Goal: Information Seeking & Learning: Learn about a topic

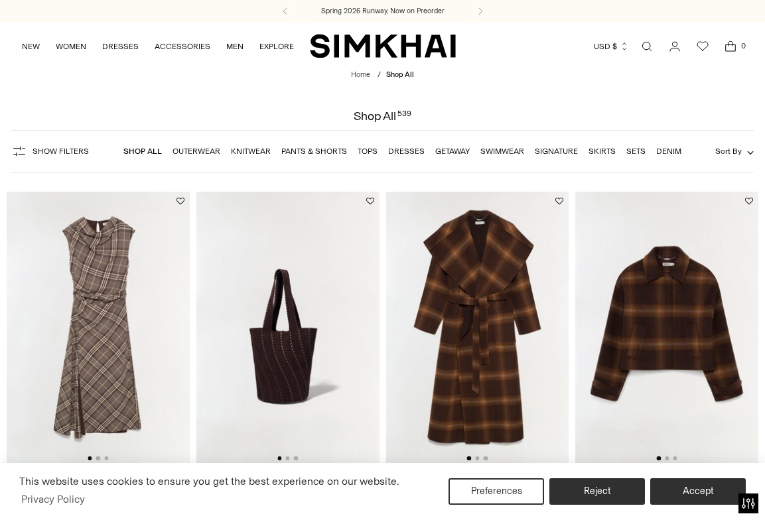
click at [372, 52] on img "SIMKHAI" at bounding box center [383, 46] width 146 height 26
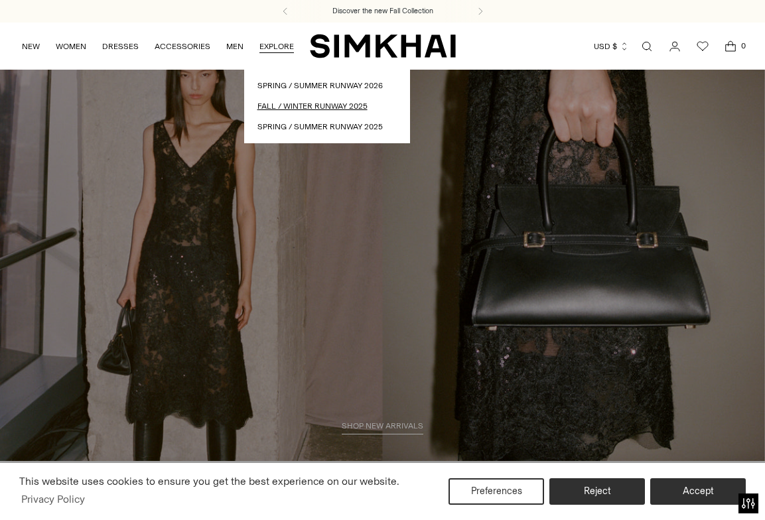
click at [283, 104] on link "Fall / Winter Runway 2025" at bounding box center [326, 106] width 139 height 13
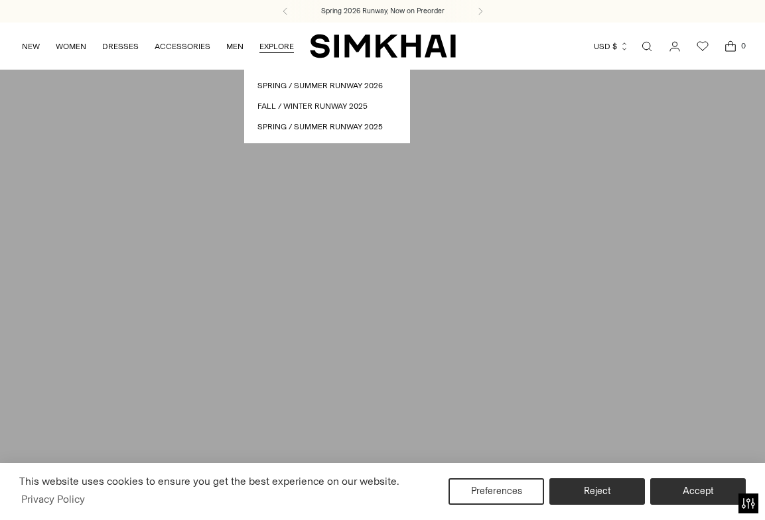
click at [567, 43] on div "Currency USD $ [GEOGRAPHIC_DATA] (ALL L) [GEOGRAPHIC_DATA] (DZD د.ج) [GEOGRAPHI…" at bounding box center [600, 46] width 289 height 29
click at [338, 46] on img "SIMKHAI" at bounding box center [383, 46] width 146 height 26
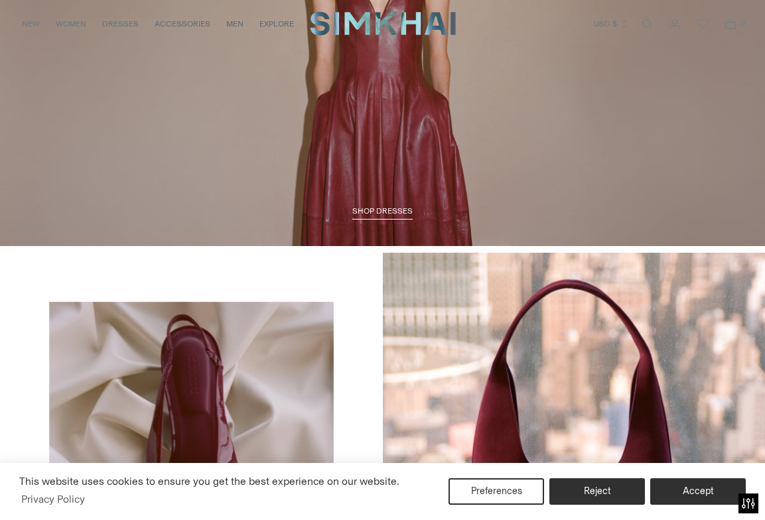
scroll to position [1317, 0]
